Goal: Information Seeking & Learning: Learn about a topic

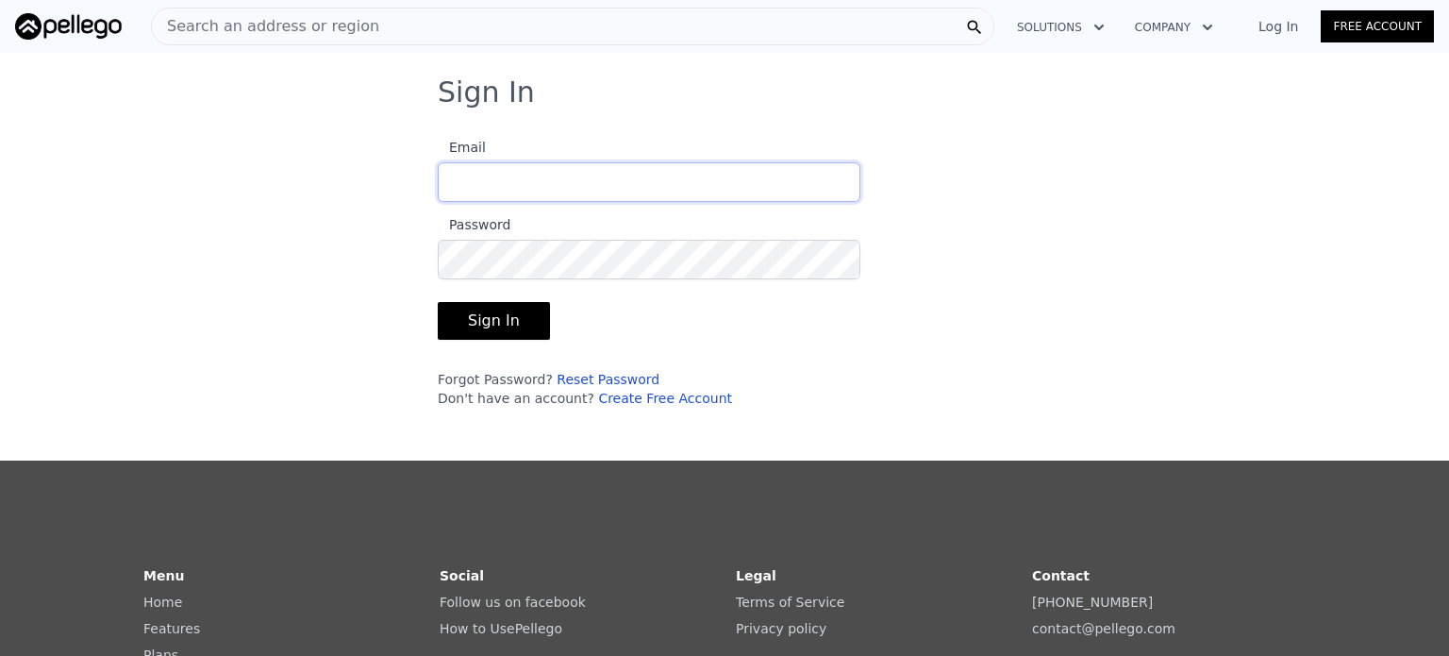
type input "[EMAIL_ADDRESS][DOMAIN_NAME]"
click at [517, 313] on button "Sign In" at bounding box center [494, 321] width 112 height 38
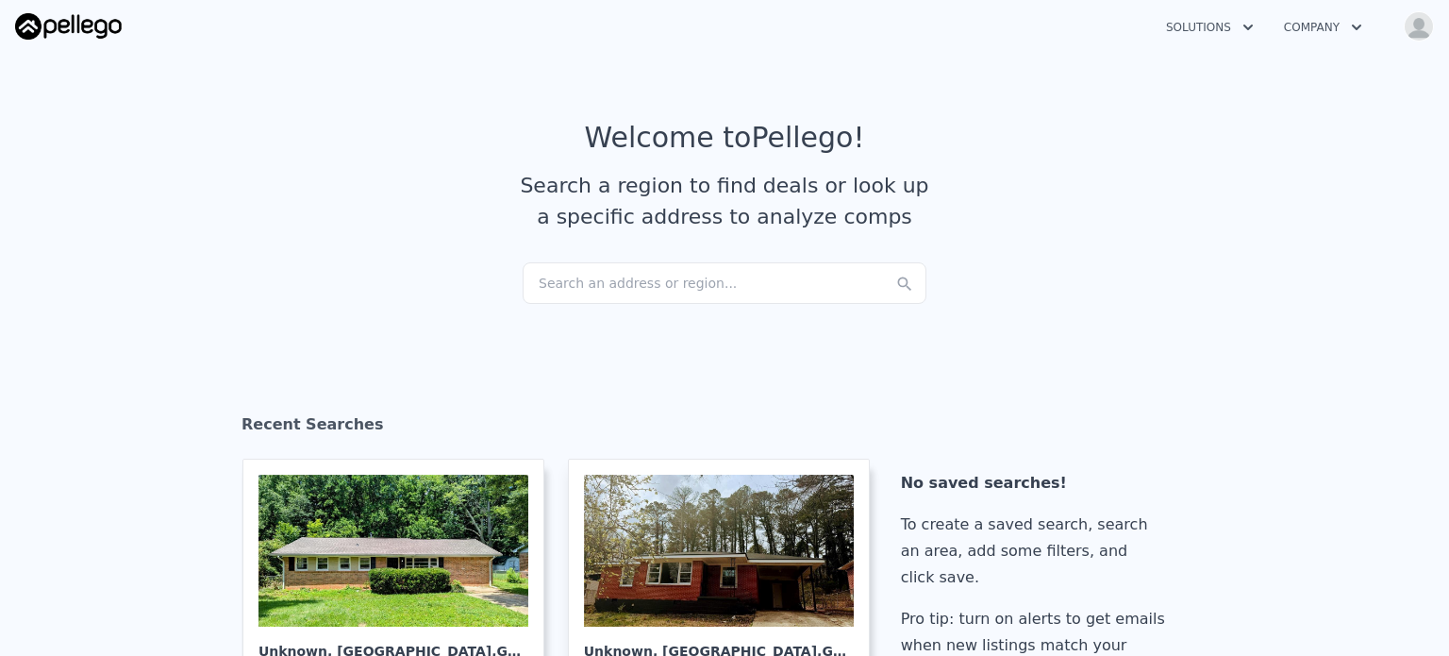
click at [557, 287] on div "Search an address or region..." at bounding box center [725, 283] width 404 height 42
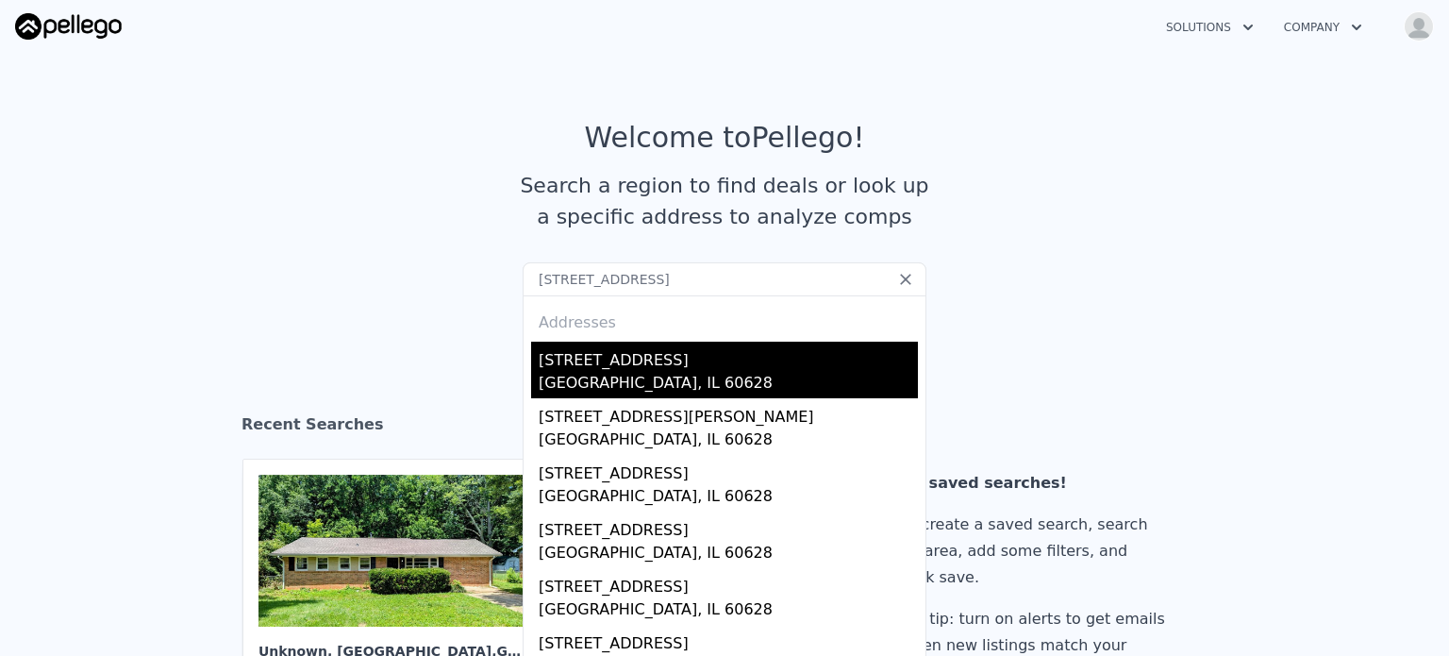
type input "[STREET_ADDRESS]"
click at [628, 355] on div "[STREET_ADDRESS]" at bounding box center [728, 357] width 379 height 30
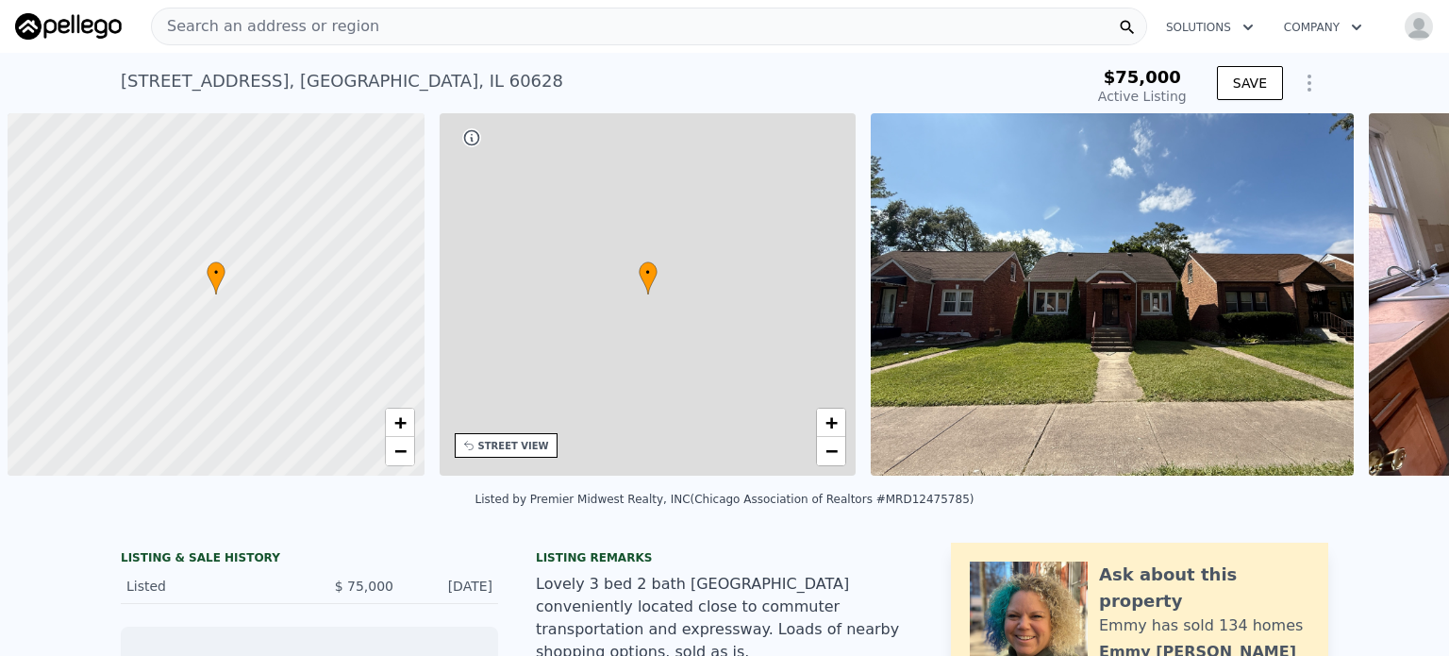
scroll to position [0, 8]
